Goal: Contribute content

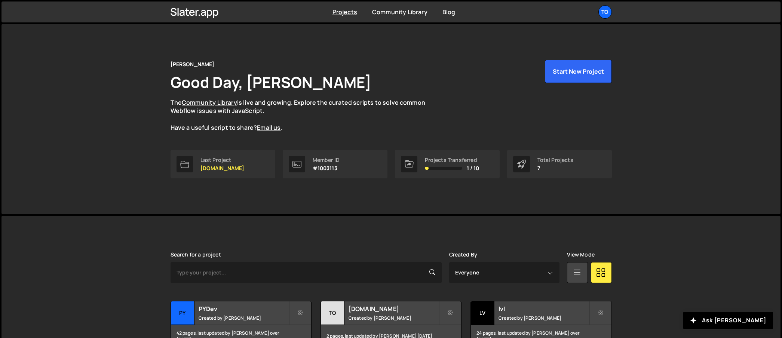
click at [133, 200] on div "Tony Seets Good Day, Tony Seets The Community Library is live and growing. Expl…" at bounding box center [390, 119] width 779 height 190
click at [344, 199] on div "Tony Seets Good Day, Tony Seets The Community Library is live and growing. Expl…" at bounding box center [391, 119] width 464 height 190
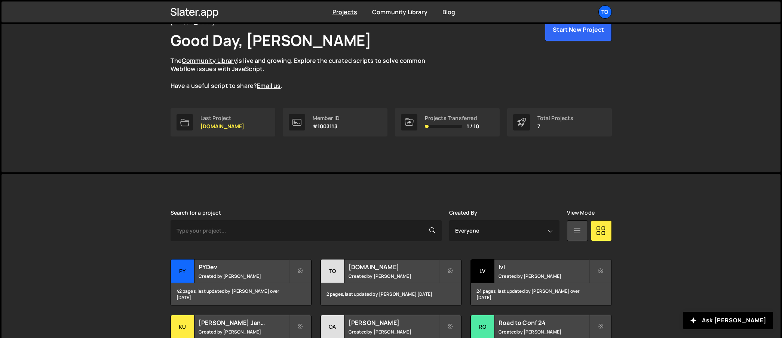
scroll to position [54, 0]
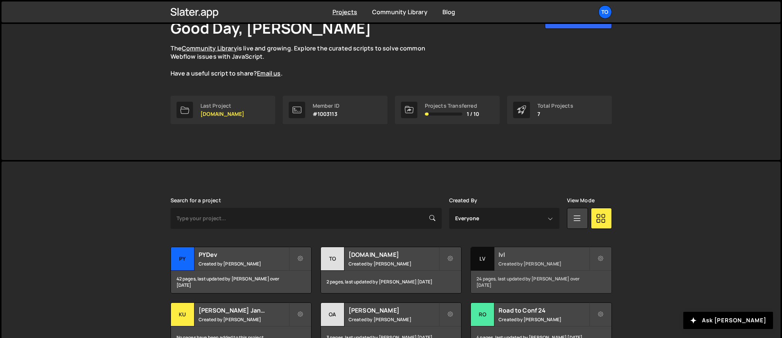
click at [516, 266] on small "Created by Tony Seets" at bounding box center [544, 264] width 90 height 6
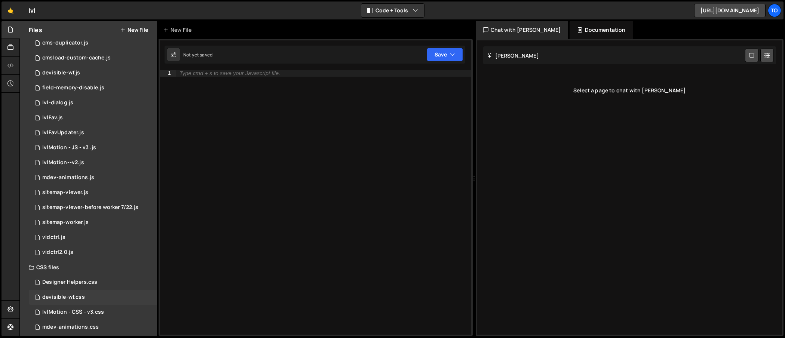
scroll to position [54, 0]
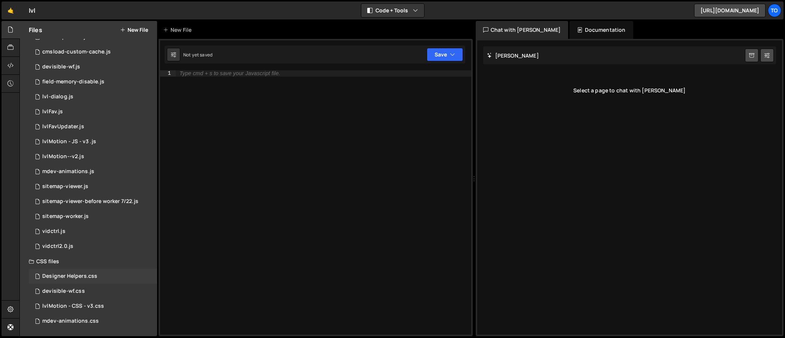
click at [75, 281] on div "Designer Helpers.css 0" at bounding box center [93, 276] width 128 height 15
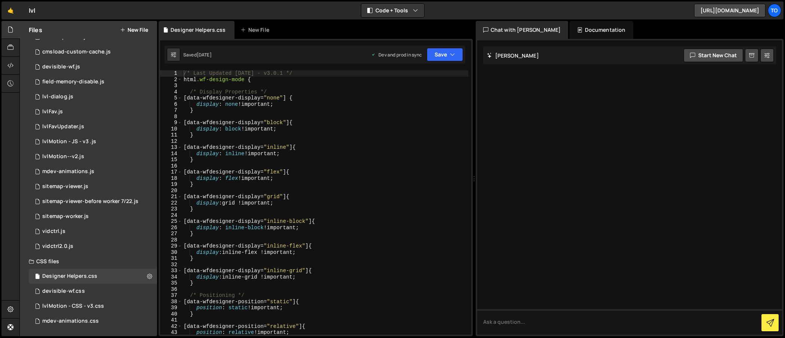
type textarea "}"
click at [259, 208] on div "/* Last Updated [DATE] - v3.0.1 */ html .wf-design-mode { /* Display Properties…" at bounding box center [325, 208] width 286 height 277
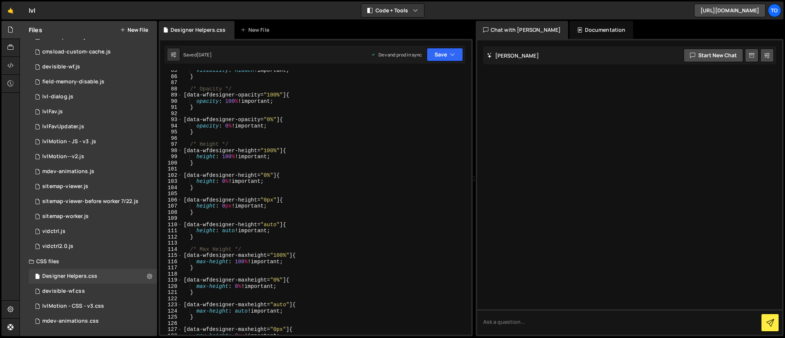
scroll to position [487, 0]
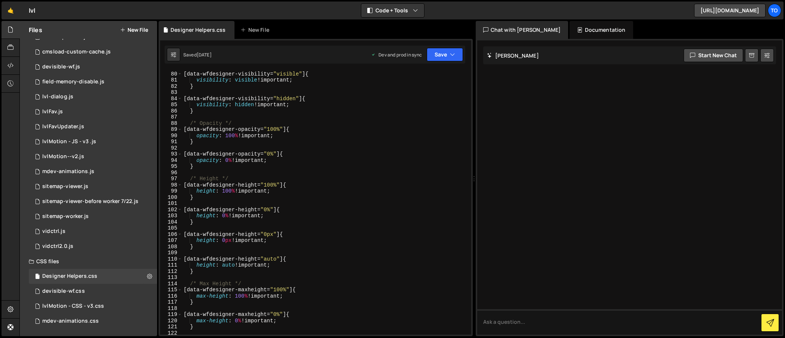
click at [232, 166] on div "/* Visibility */ [ data-wfdesigner-visibility = " visible " ] { visibility : vi…" at bounding box center [325, 203] width 286 height 277
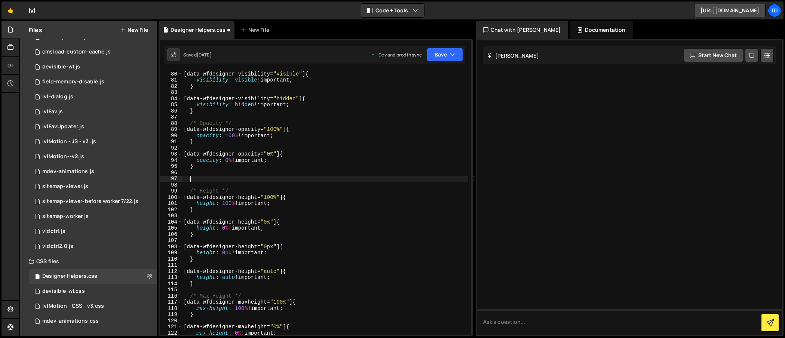
paste textarea
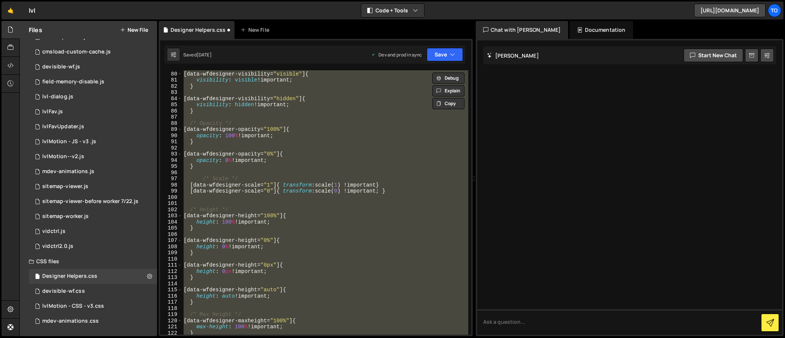
click at [198, 181] on div "/* Visibility */ [ data-wfdesigner-visibility = " visible " ] { visibility : vi…" at bounding box center [325, 202] width 286 height 264
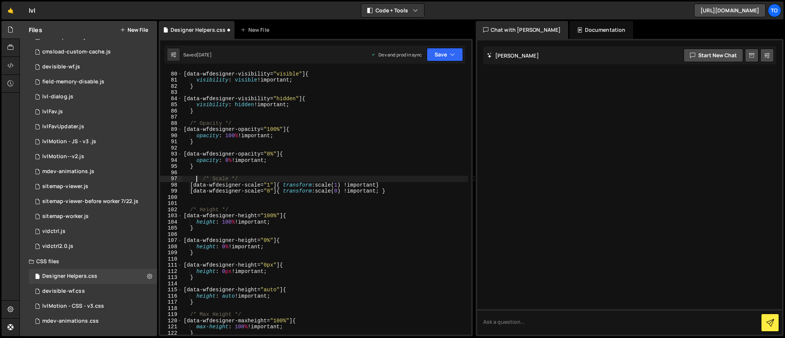
click at [201, 179] on div "/* Visibility */ [ data-wfdesigner-visibility = " visible " ] { visibility : vi…" at bounding box center [325, 203] width 286 height 277
click at [452, 57] on icon "button" at bounding box center [452, 54] width 5 height 7
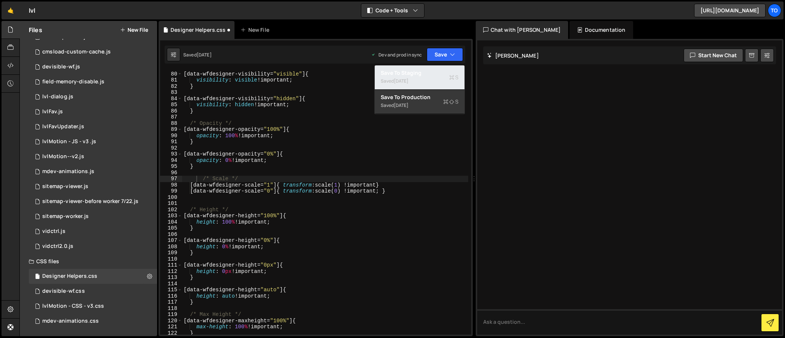
click at [432, 68] on button "Save to Staging S Saved [DATE]" at bounding box center [420, 77] width 90 height 24
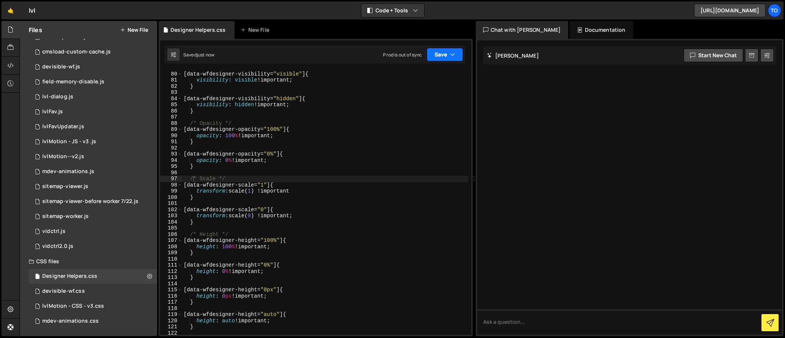
click at [439, 58] on button "Save" at bounding box center [445, 54] width 36 height 13
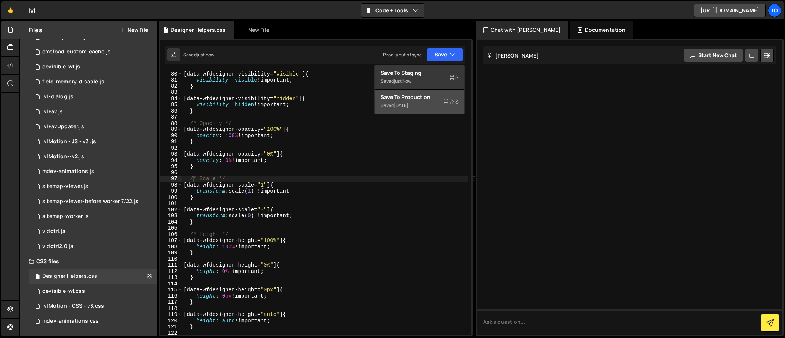
click at [412, 96] on div "Save to Production S" at bounding box center [420, 97] width 78 height 7
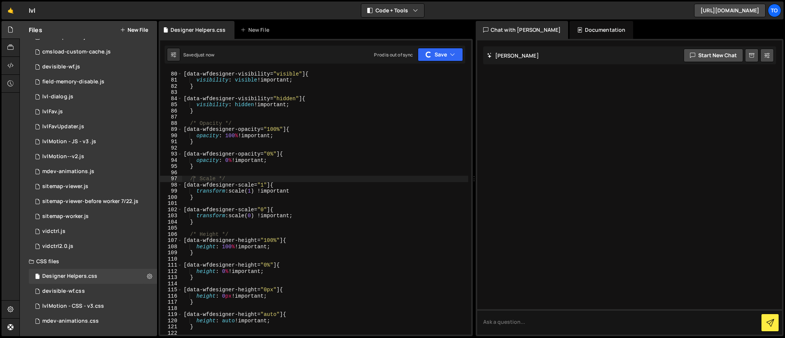
type textarea "opacity: 0% !important;"
click at [296, 159] on div "/* Visibility */ [ data-wfdesigner-visibility = " visible " ] { visibility : vi…" at bounding box center [325, 203] width 286 height 277
click at [309, 89] on div "/* Visibility */ [ data-wfdesigner-visibility = " visible " ] { visibility : vi…" at bounding box center [325, 203] width 286 height 277
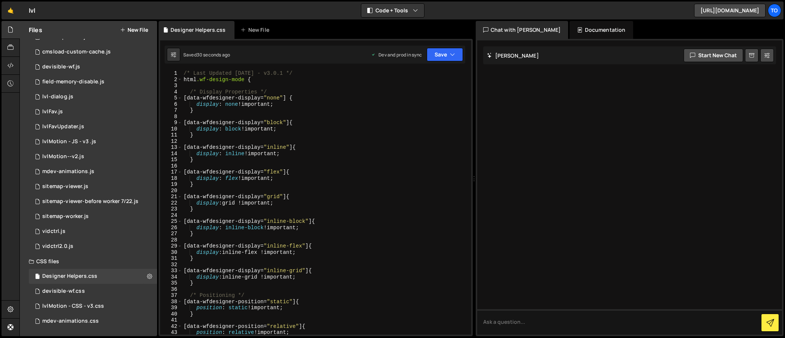
click at [284, 73] on div "/* Last Updated [DATE] - v3.0.1 */ html .wf-design-mode { /* Display Properties…" at bounding box center [325, 208] width 286 height 277
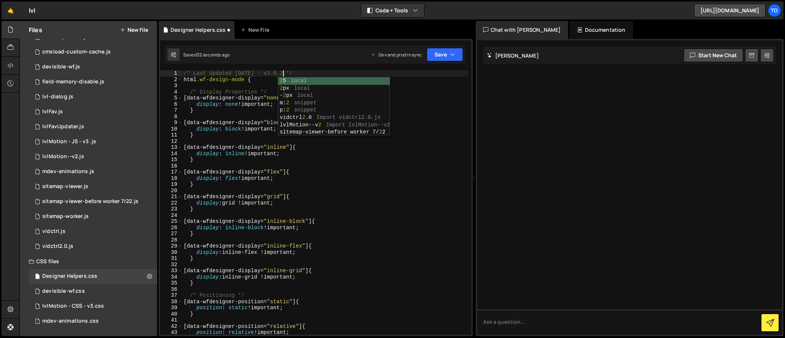
click at [239, 75] on div "/* Last Updated [DATE] - v3.0.2 */ html .wf-design-mode { /* Display Properties…" at bounding box center [325, 208] width 286 height 277
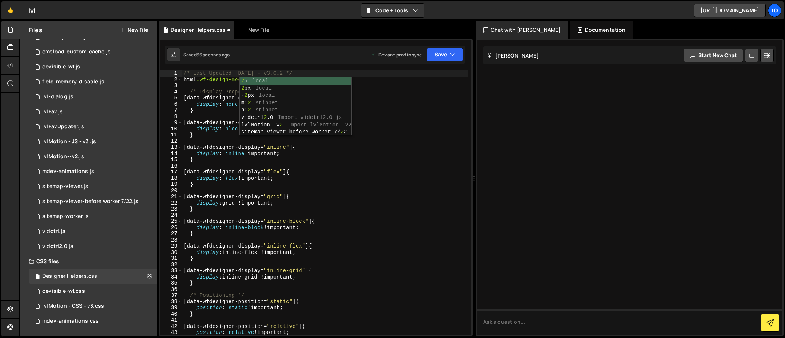
scroll to position [0, 4]
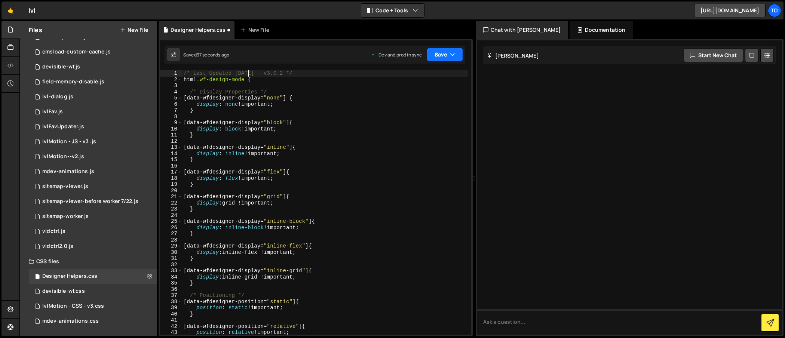
type textarea "/* Last Updated [DATE] - v3.0.2 */"
click at [436, 61] on button "Save" at bounding box center [445, 54] width 36 height 13
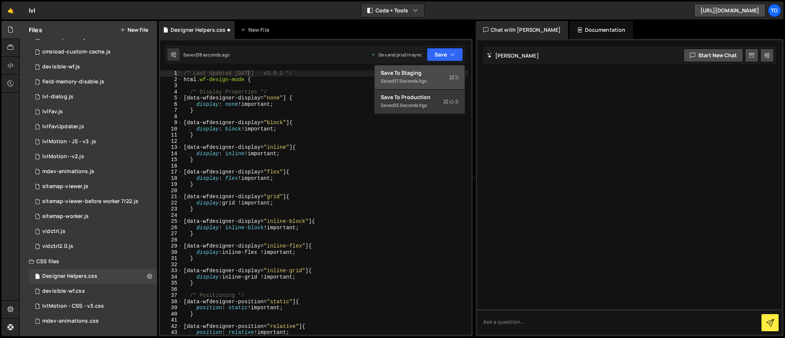
click at [420, 76] on div "Save to Staging S" at bounding box center [420, 72] width 78 height 7
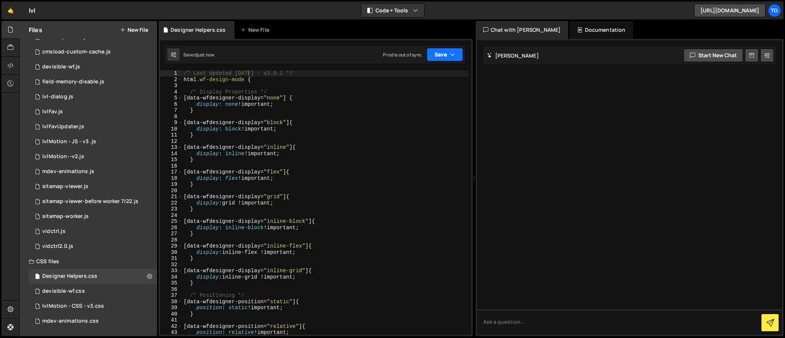
click at [432, 58] on button "Save" at bounding box center [445, 54] width 36 height 13
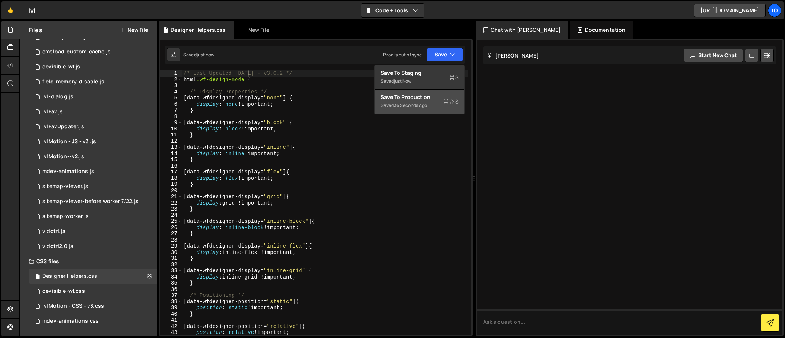
click at [410, 98] on div "Save to Production S" at bounding box center [420, 97] width 78 height 7
